Goal: Transaction & Acquisition: Subscribe to service/newsletter

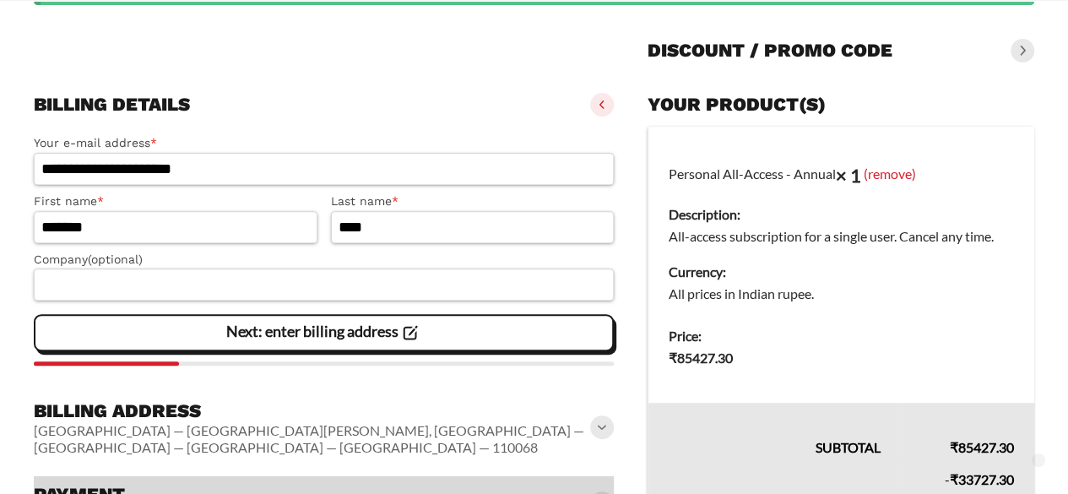
scroll to position [277, 0]
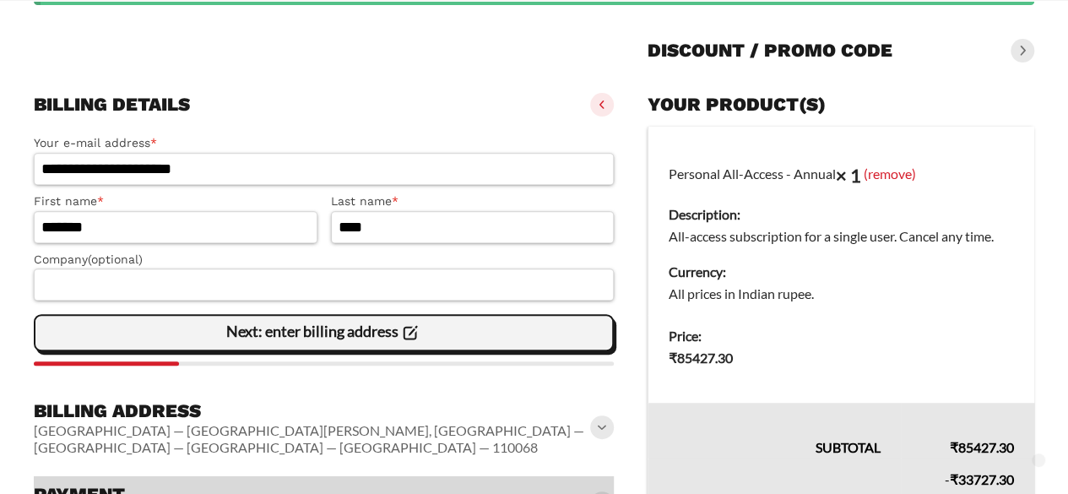
click at [187, 329] on div "Next: enter billing address" at bounding box center [324, 333] width 558 height 34
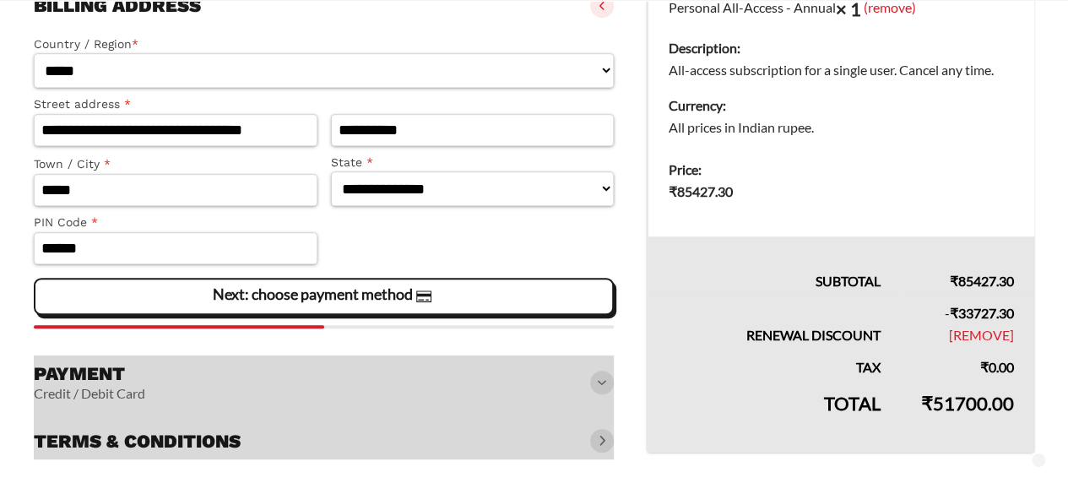
scroll to position [446, 0]
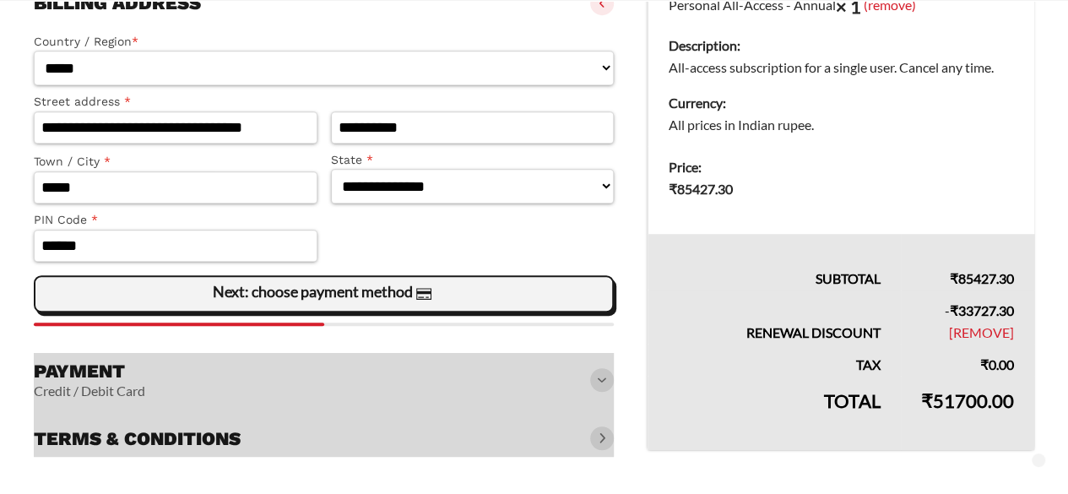
click at [0, 0] on slot "Next: choose payment method" at bounding box center [0, 0] width 0 height 0
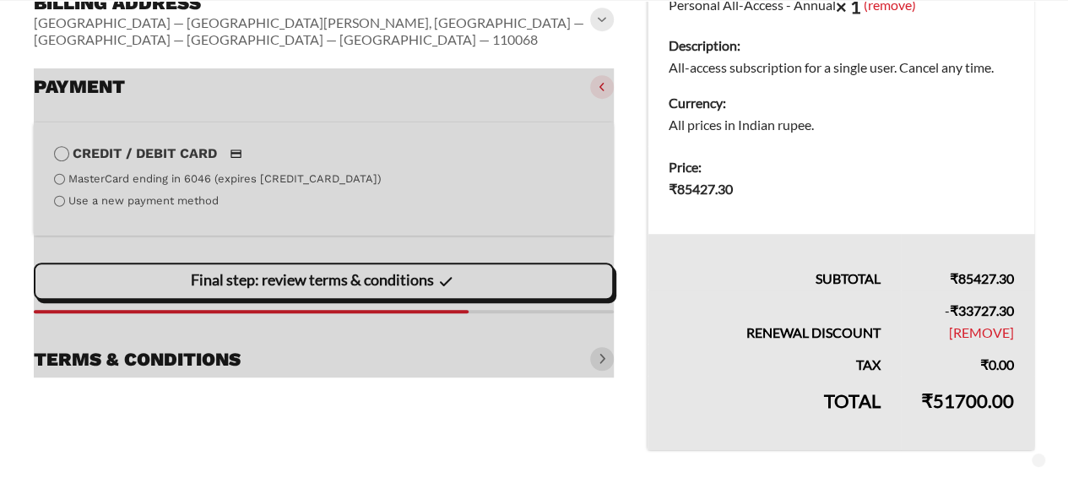
click at [164, 177] on div at bounding box center [324, 222] width 580 height 309
click at [163, 187] on div at bounding box center [324, 222] width 580 height 309
click at [61, 183] on div at bounding box center [324, 222] width 580 height 309
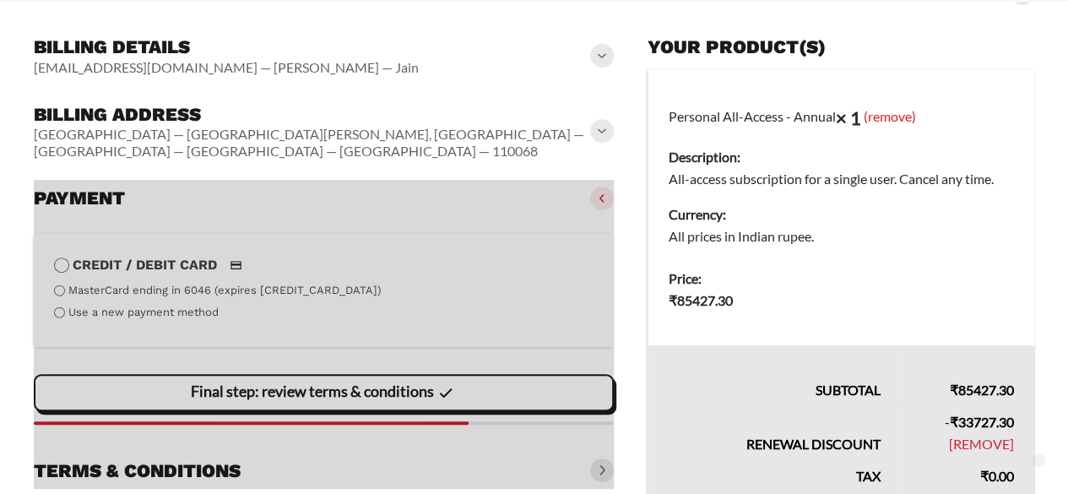
scroll to position [361, 0]
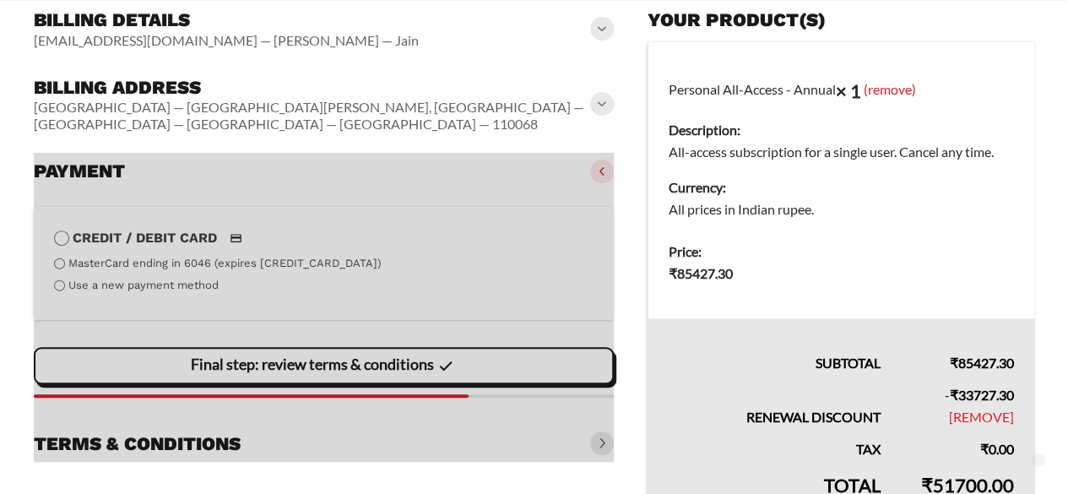
drag, startPoint x: 54, startPoint y: 269, endPoint x: 62, endPoint y: 266, distance: 9.1
click at [55, 269] on div at bounding box center [324, 307] width 580 height 309
click at [66, 265] on div at bounding box center [324, 307] width 580 height 309
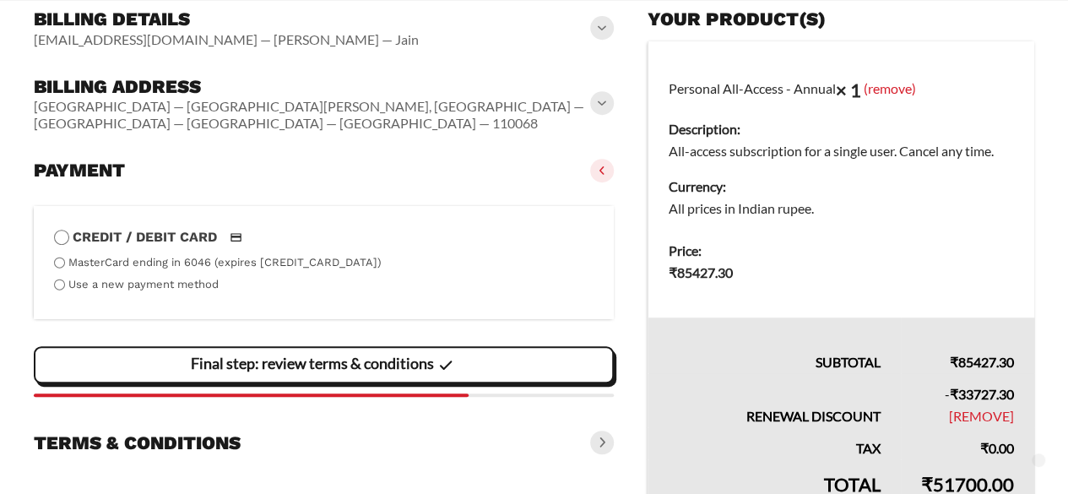
drag, startPoint x: 95, startPoint y: 267, endPoint x: 102, endPoint y: 262, distance: 9.1
click at [101, 278] on label "Use a new payment method" at bounding box center [143, 284] width 150 height 13
click at [102, 278] on label "Use a new payment method" at bounding box center [143, 284] width 150 height 13
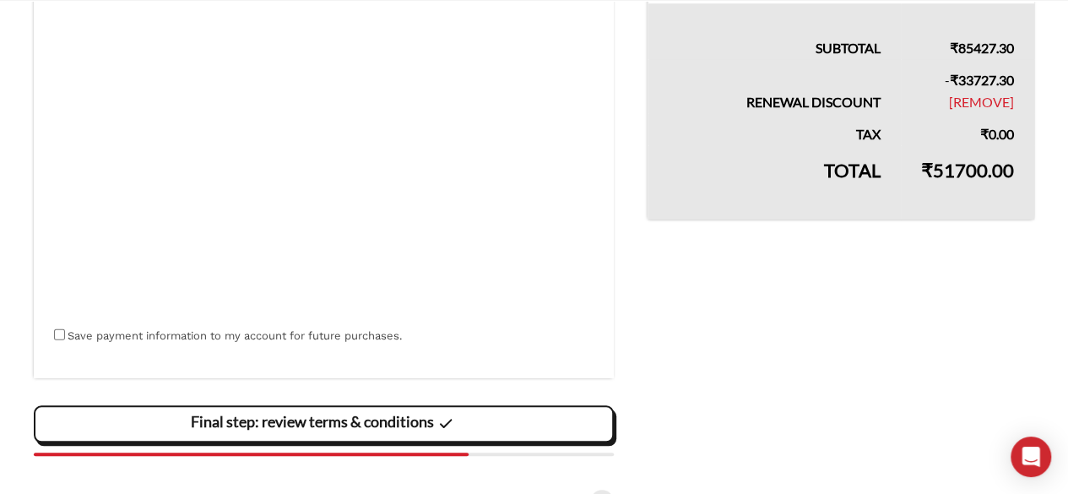
scroll to position [723, 0]
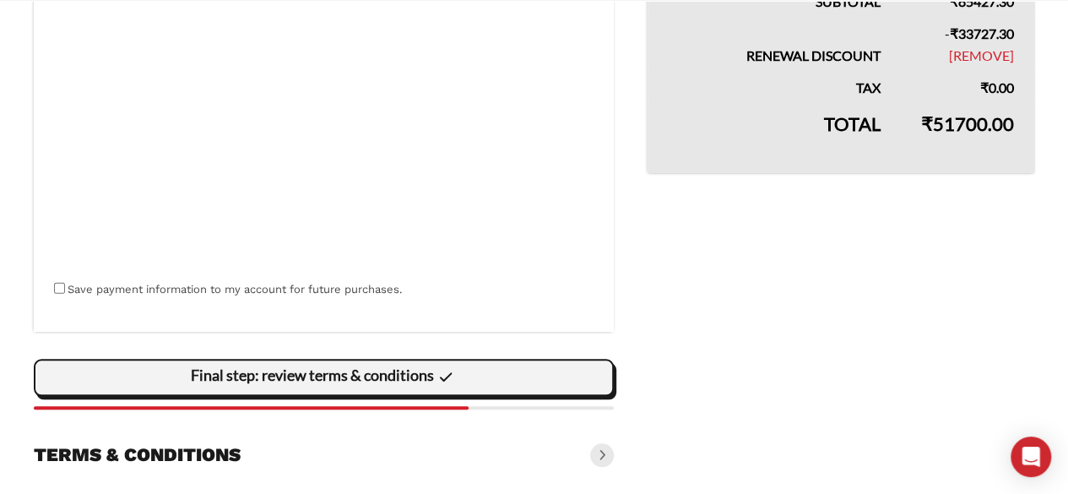
click at [0, 0] on slot "Final step: review terms & conditions" at bounding box center [0, 0] width 0 height 0
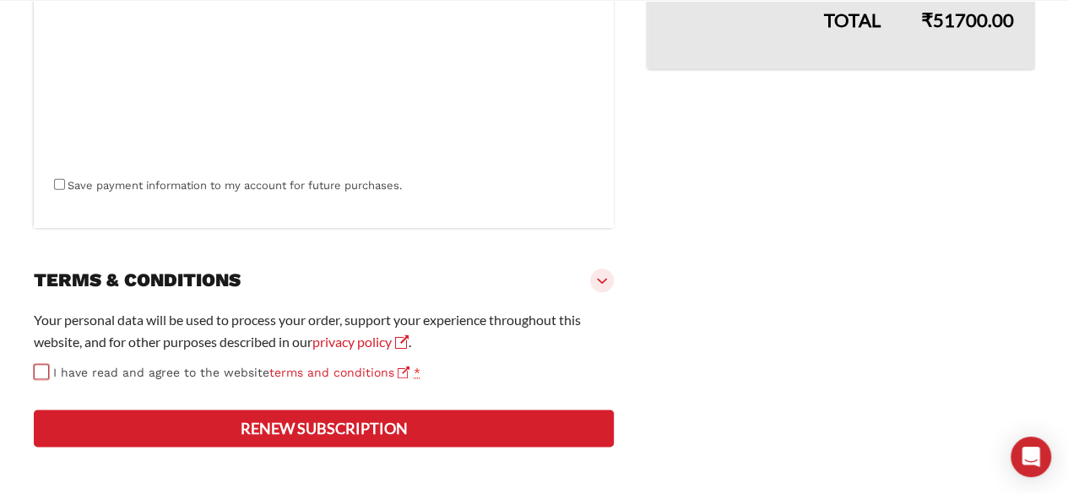
scroll to position [870, 0]
click at [337, 431] on button "Renew subscription" at bounding box center [324, 427] width 580 height 37
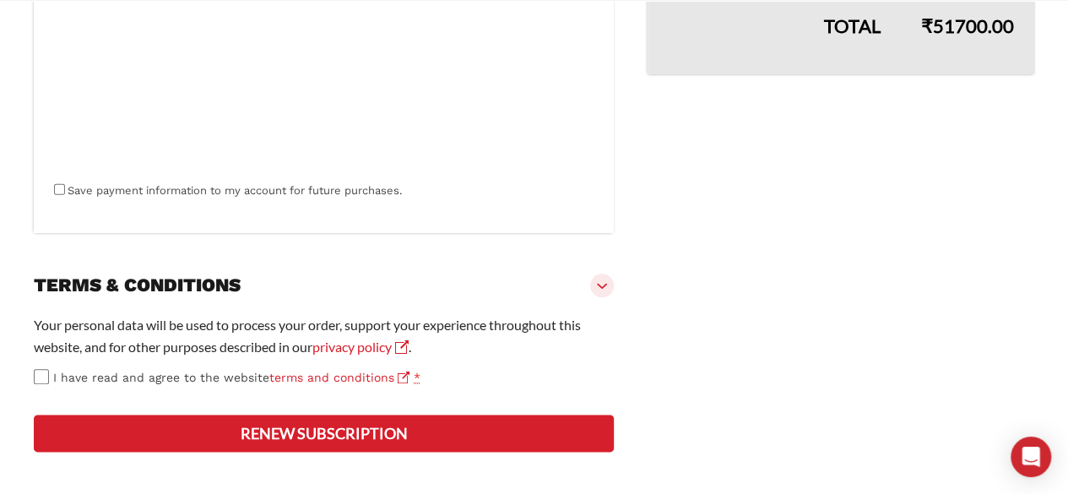
scroll to position [853, 0]
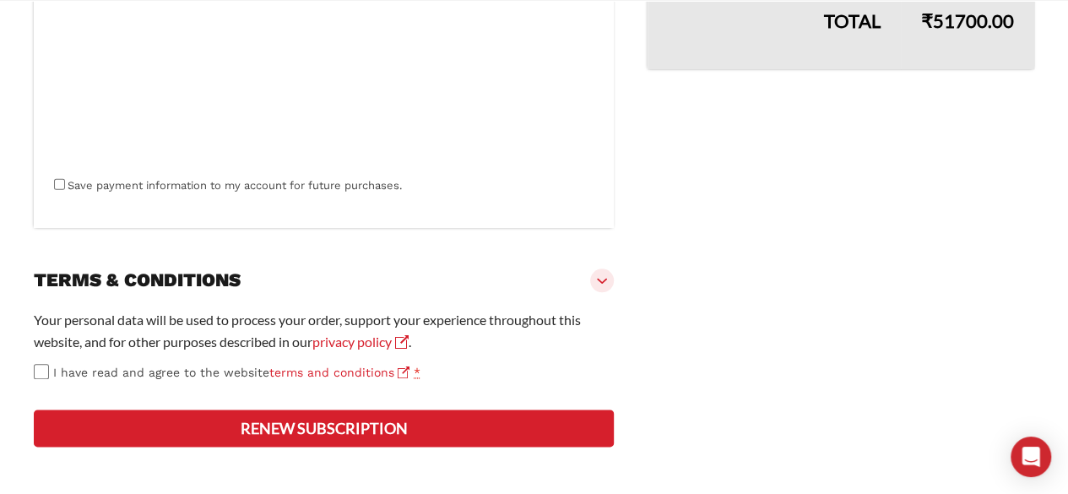
click at [200, 433] on button "Renew subscription" at bounding box center [324, 427] width 580 height 37
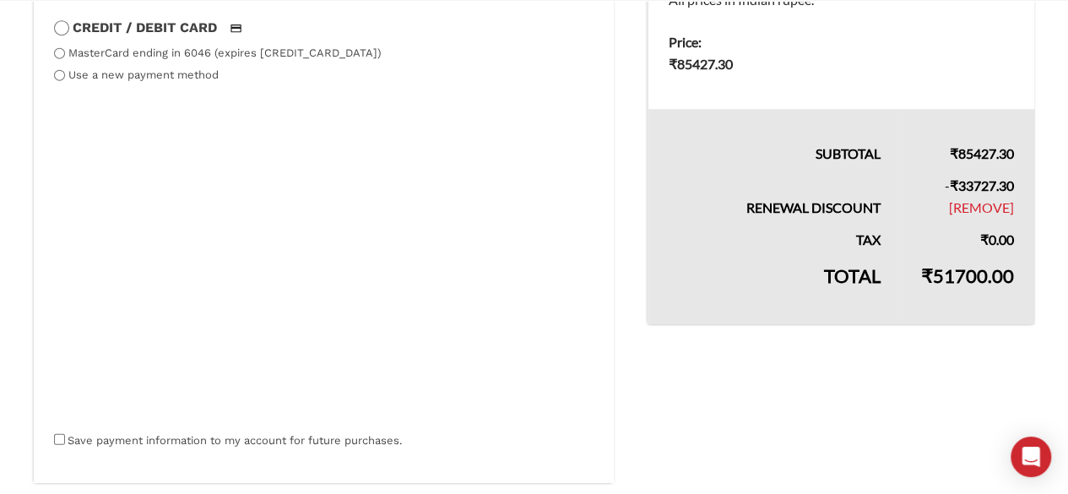
scroll to position [808, 0]
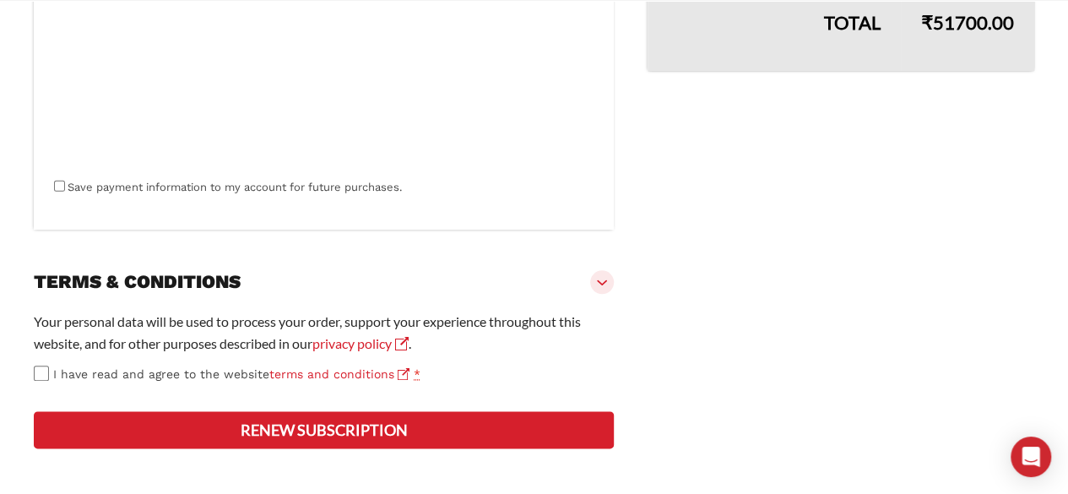
click at [176, 448] on button "Renew subscription" at bounding box center [324, 429] width 580 height 37
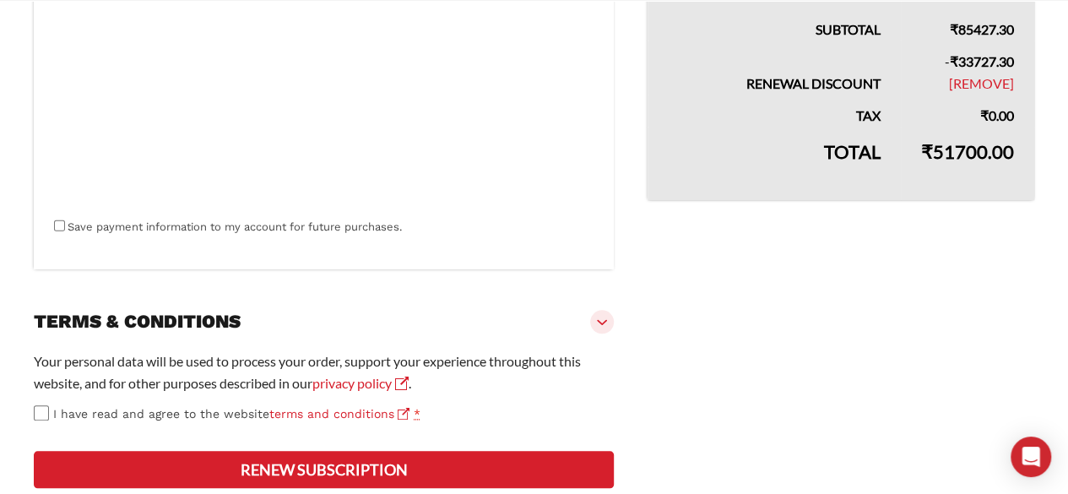
scroll to position [763, 0]
